Goal: Register for event/course

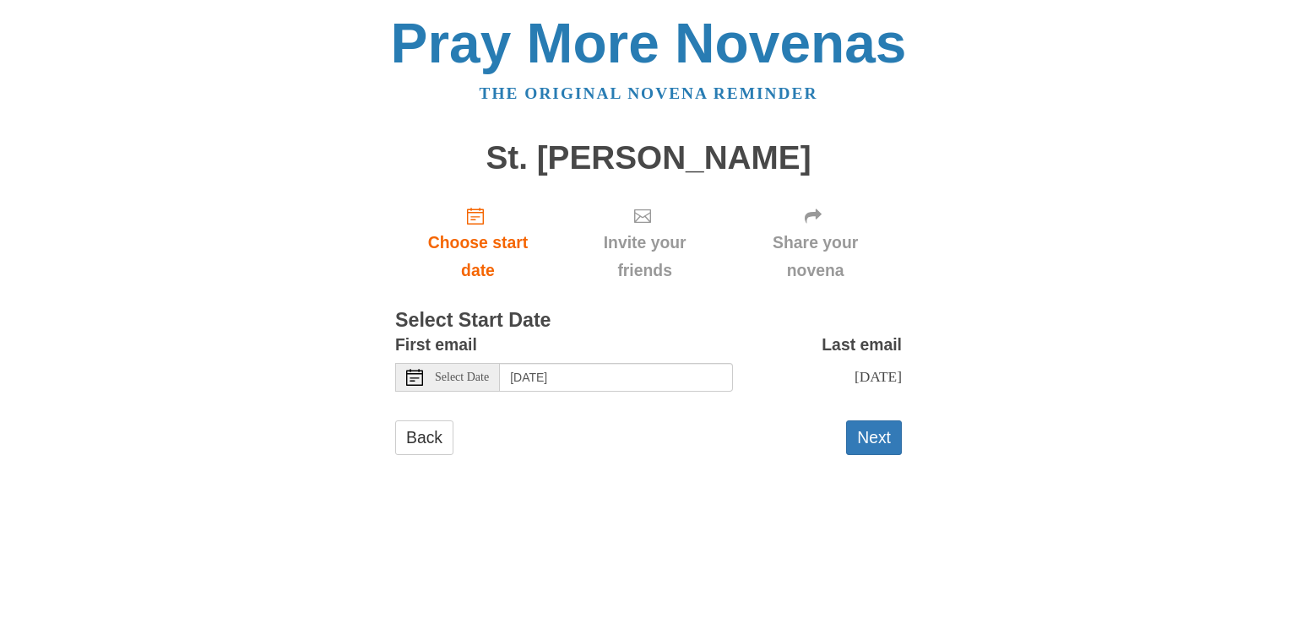
click at [470, 377] on span "Select Date" at bounding box center [462, 378] width 54 height 12
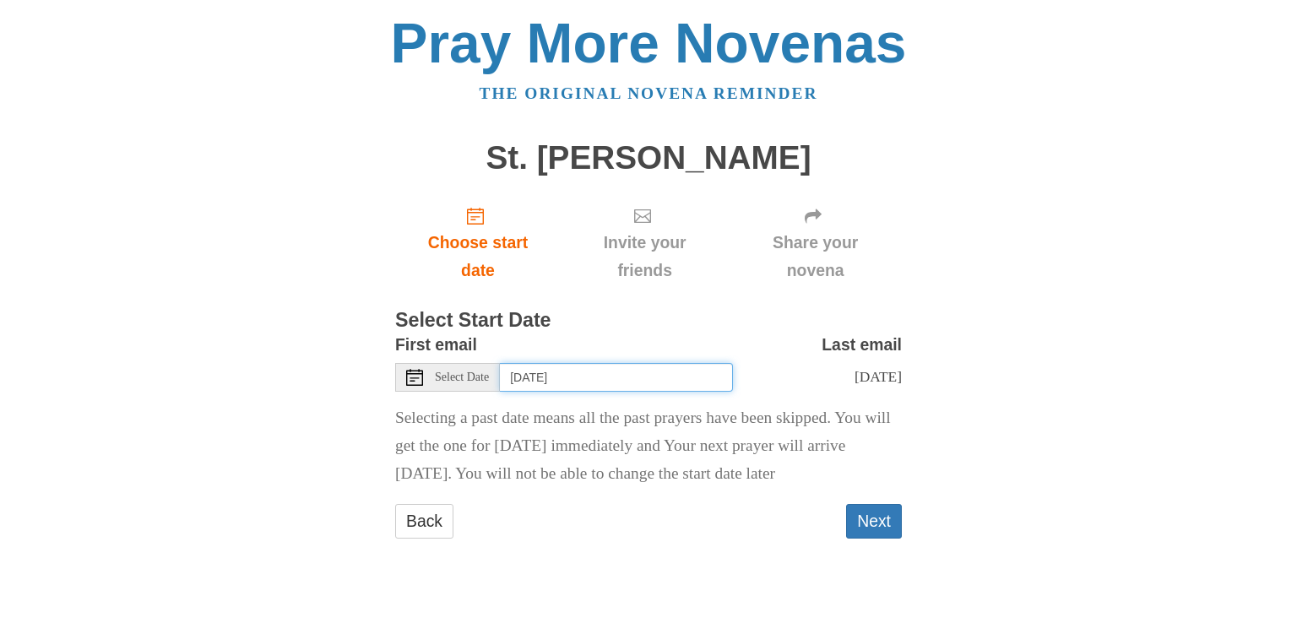
click at [623, 383] on input "Friday, September 5th" at bounding box center [616, 377] width 233 height 29
drag, startPoint x: 396, startPoint y: 420, endPoint x: 628, endPoint y: 506, distance: 247.7
click at [628, 488] on p "Selecting today as the start date means Your novena will start immediately and …" at bounding box center [648, 447] width 507 height 84
copy p "Selecting today as the start date means Your novena will start immediately and …"
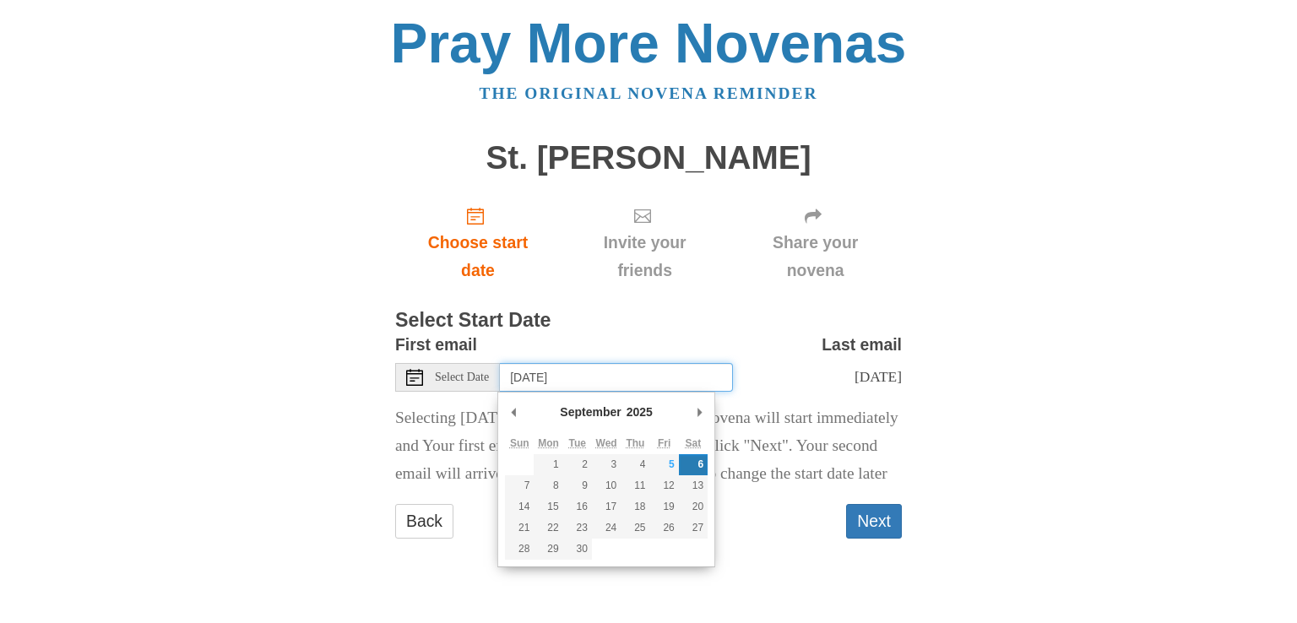
click at [593, 367] on input "Saturday, September 6th" at bounding box center [616, 377] width 233 height 29
type input "Friday, September 5th"
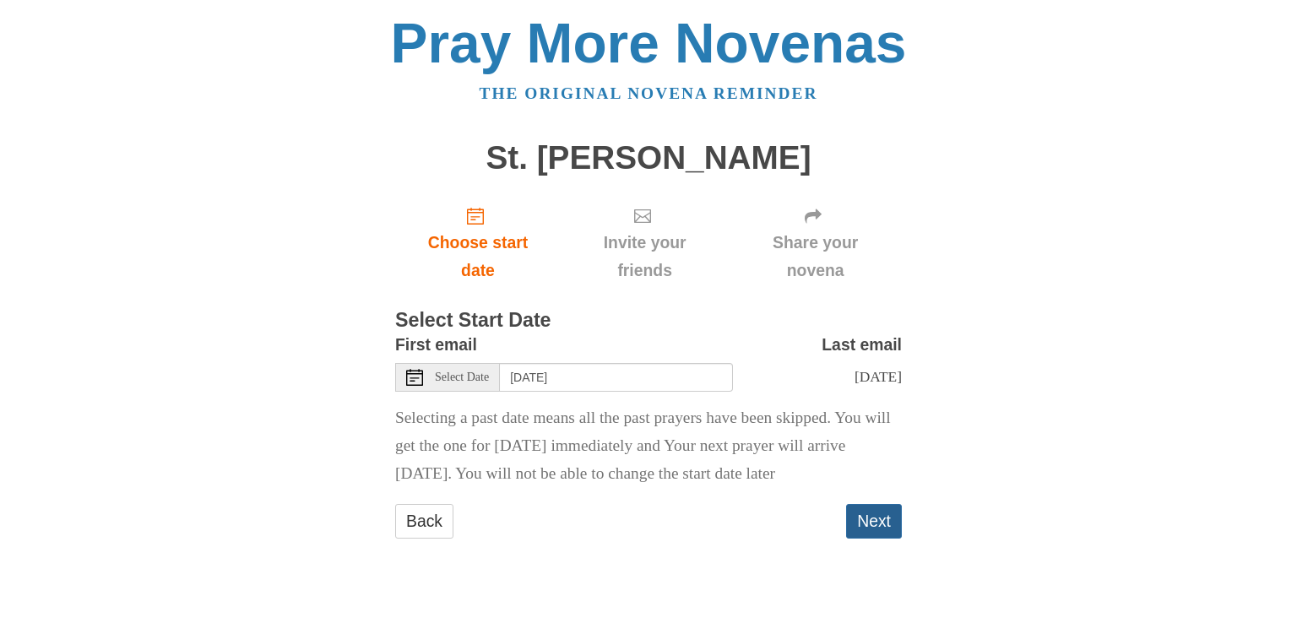
click at [867, 525] on button "Next" at bounding box center [874, 521] width 56 height 35
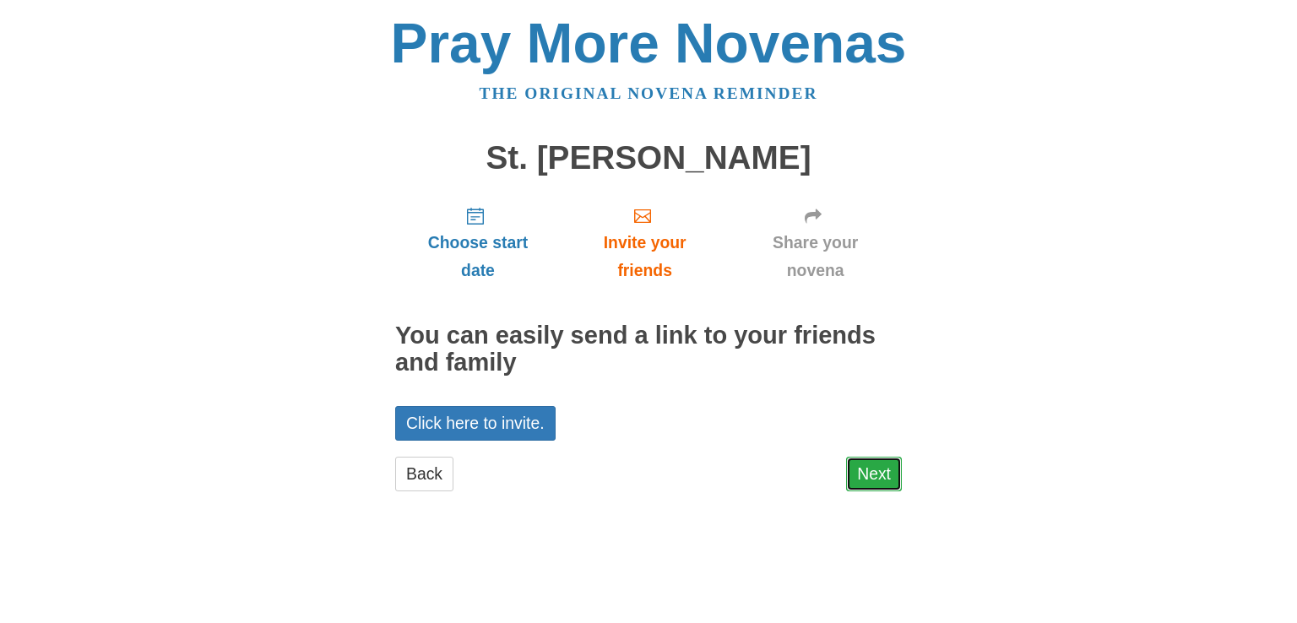
click at [883, 477] on link "Next" at bounding box center [874, 474] width 56 height 35
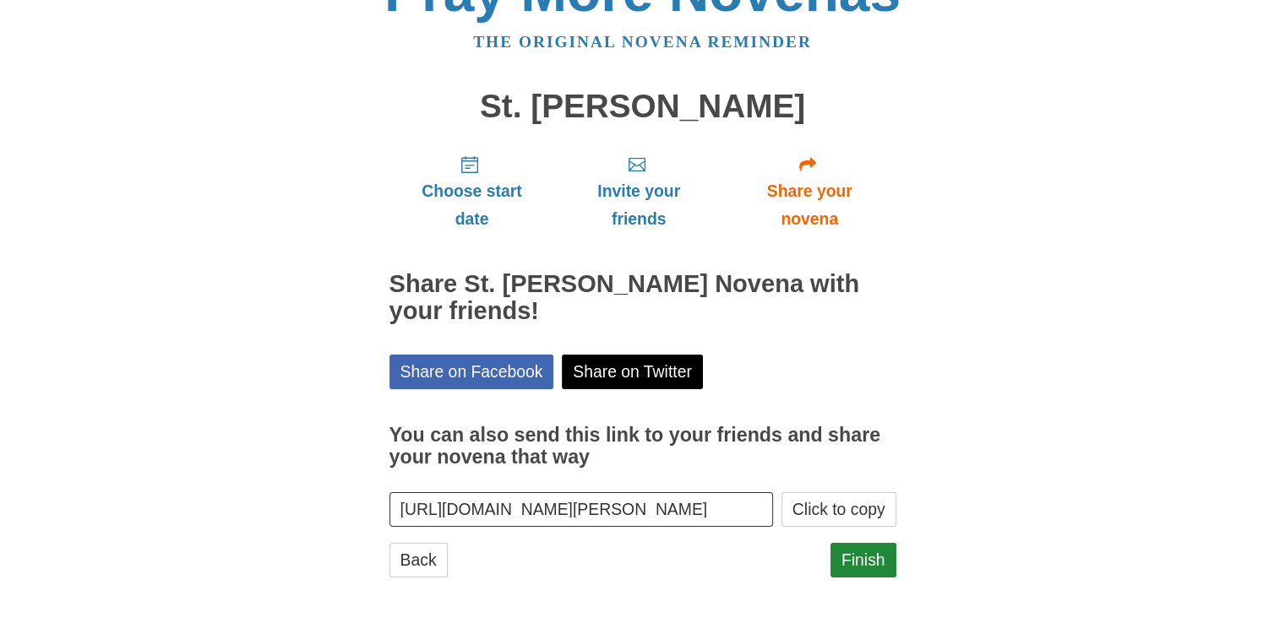
scroll to position [54, 0]
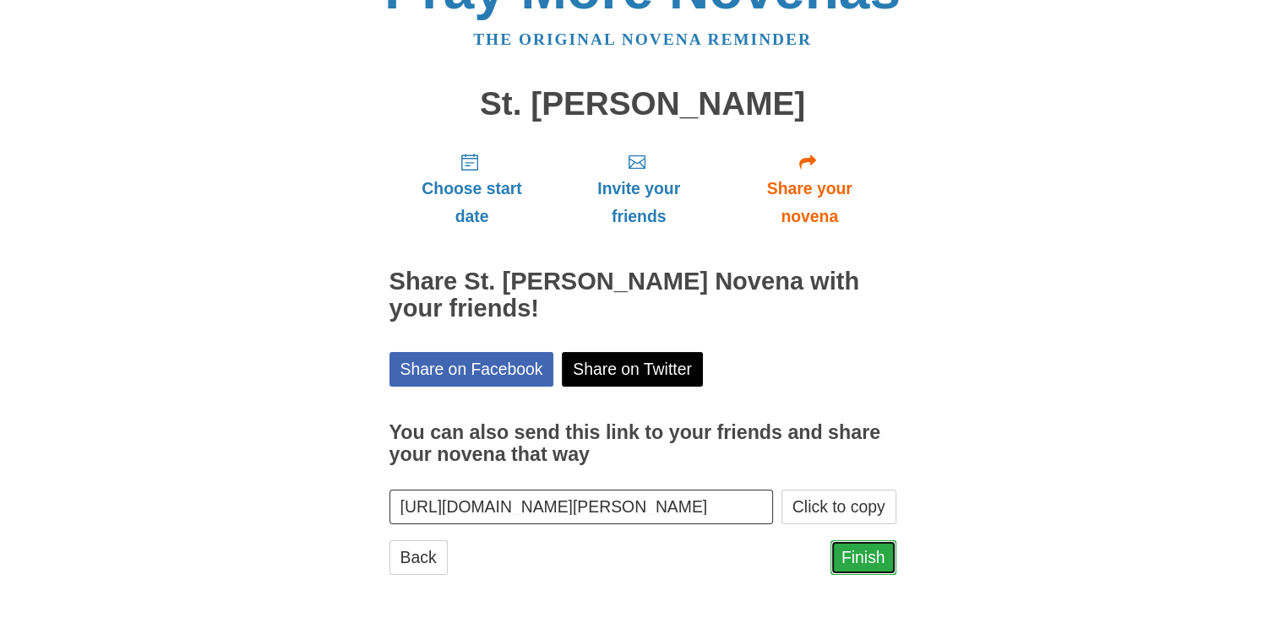
click at [857, 555] on link "Finish" at bounding box center [863, 558] width 66 height 35
